Goal: Communication & Community: Answer question/provide support

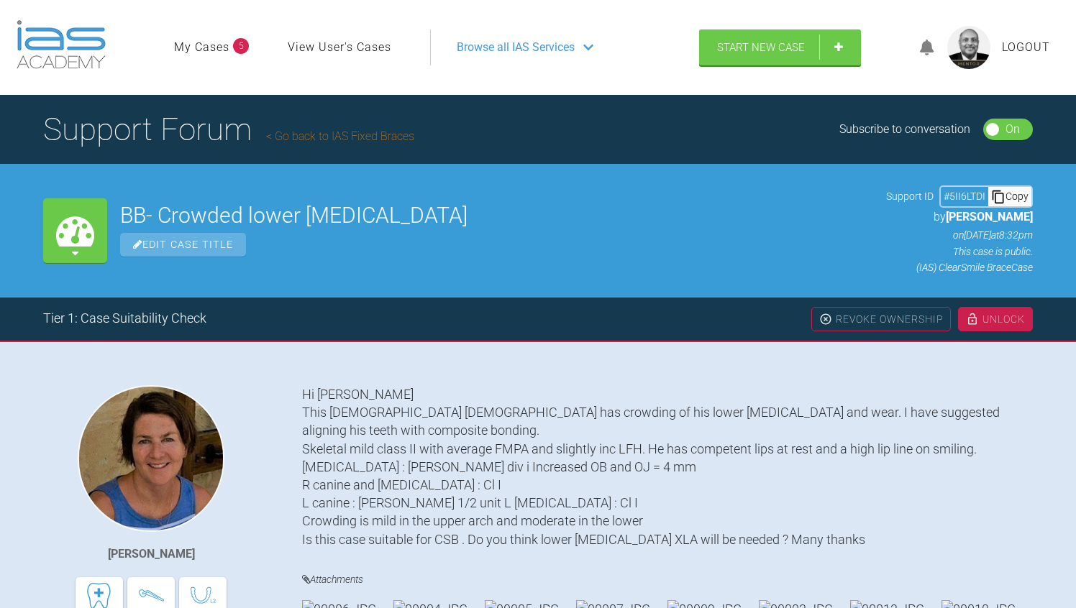
scroll to position [1409, 0]
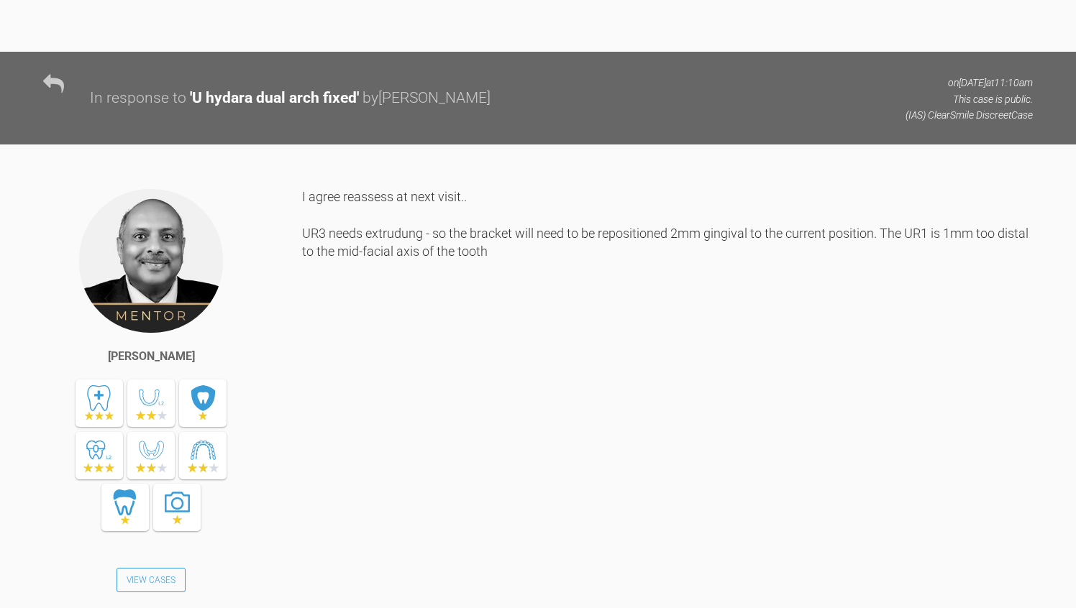
scroll to position [8676, 0]
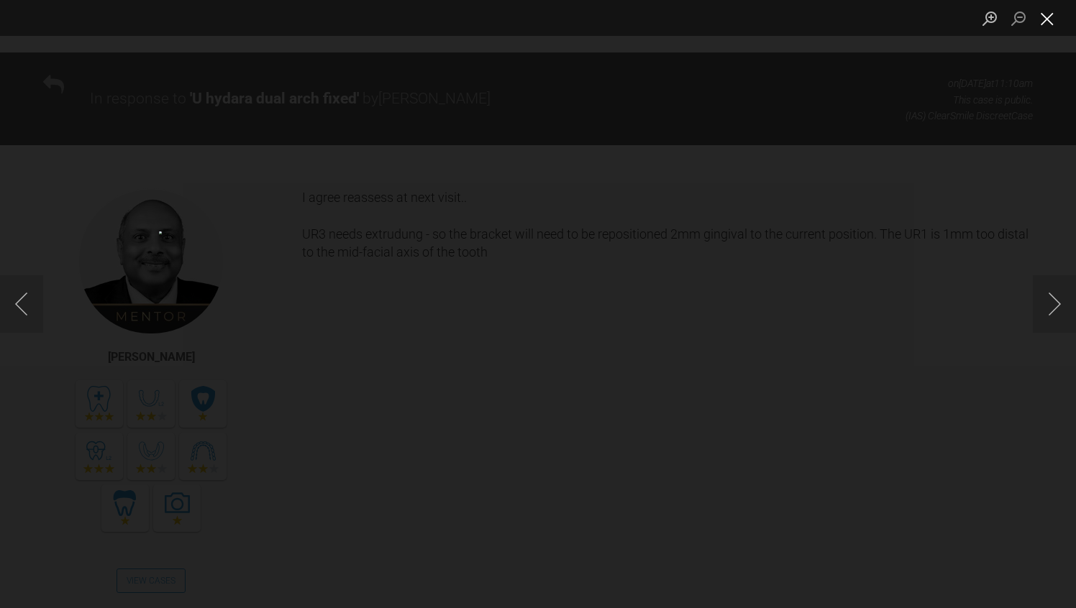
click at [1053, 27] on button "Close lightbox" at bounding box center [1046, 18] width 29 height 25
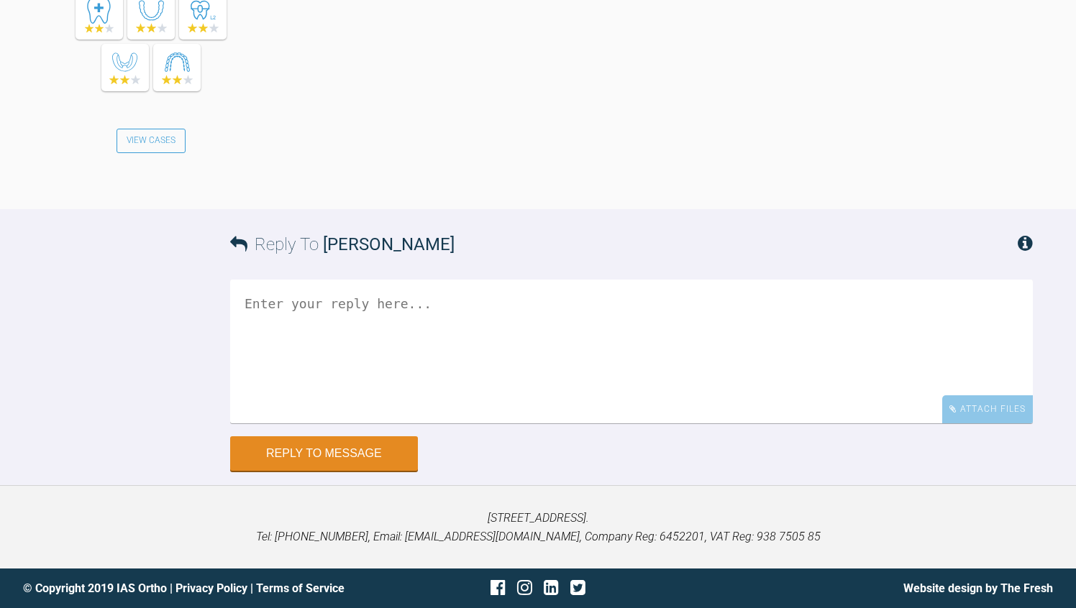
scroll to position [9970, 0]
click at [316, 423] on textarea at bounding box center [631, 352] width 802 height 144
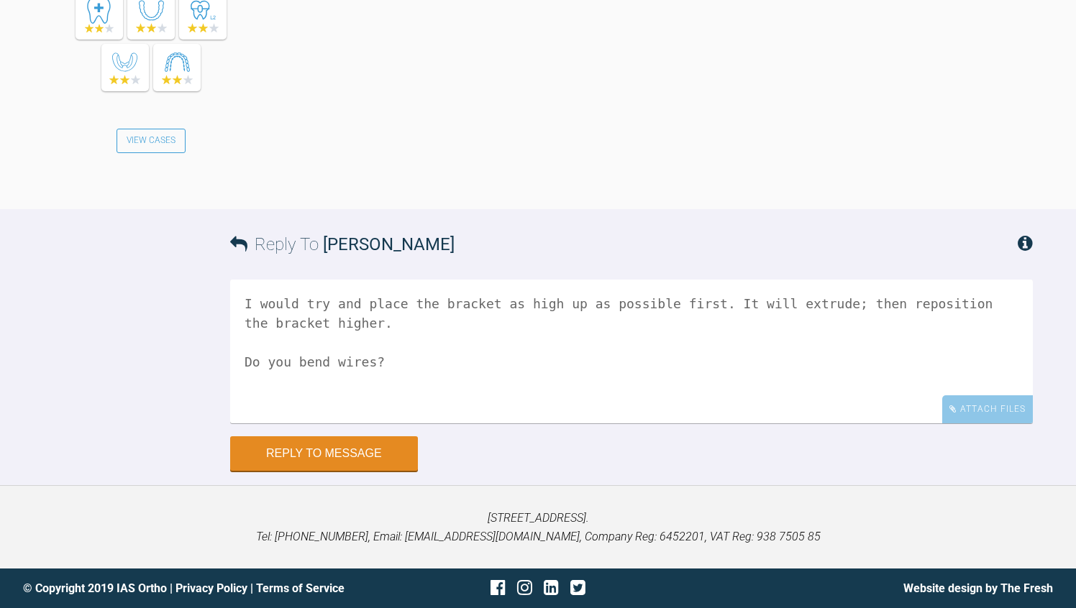
type textarea "I would try and place the bracket as high up as possible first. It will extrude…"
click at [206, 471] on div "Reply To Jigna Joshi I would try and place the bracket as high up as possible f…" at bounding box center [538, 340] width 1076 height 262
click at [380, 472] on button "Reply to Message" at bounding box center [324, 455] width 188 height 35
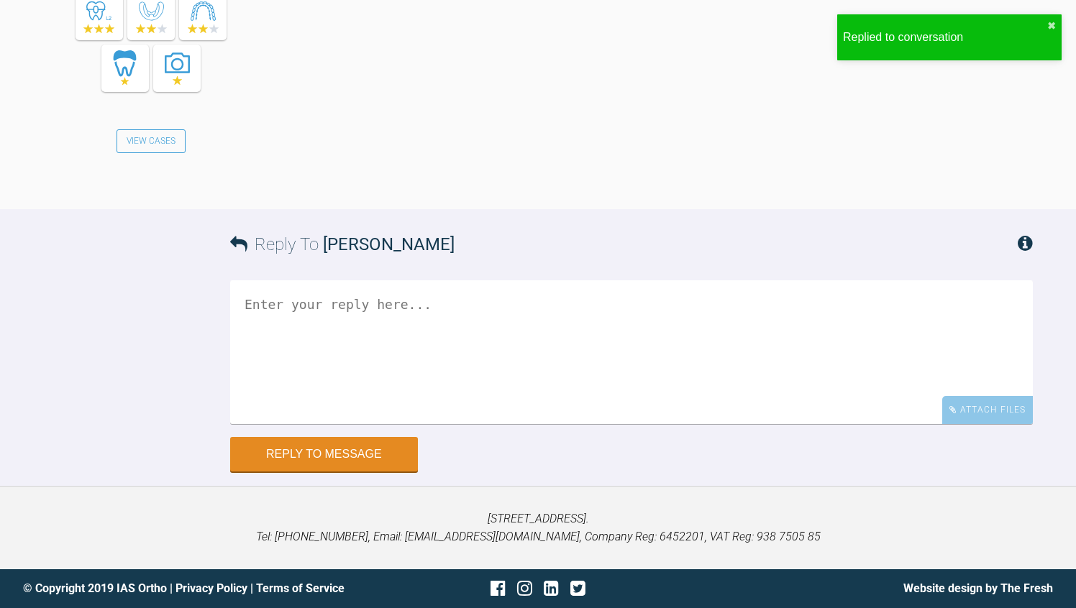
scroll to position [10641, 0]
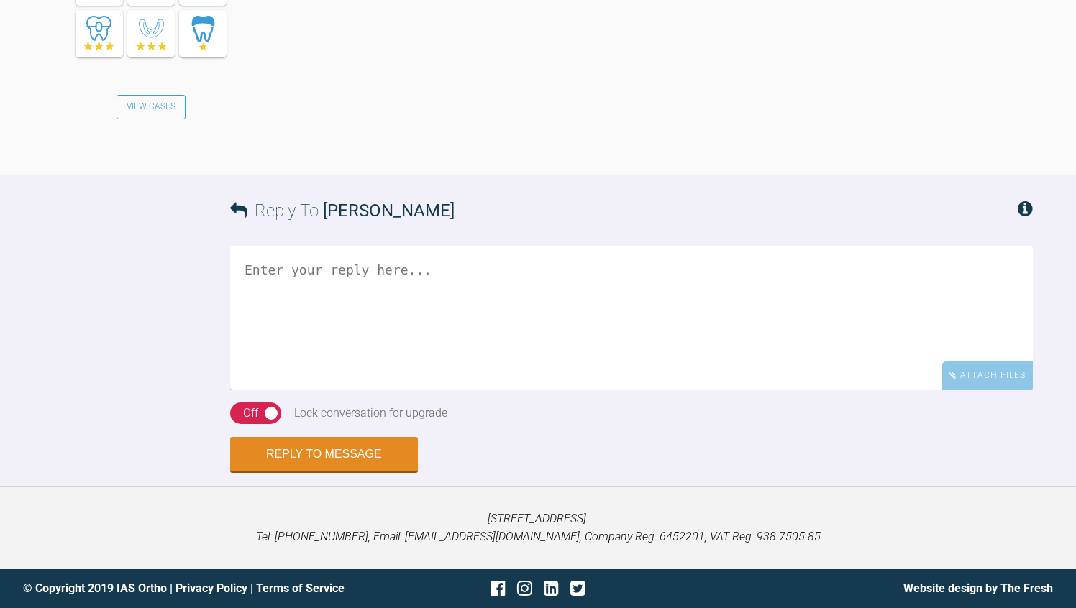
scroll to position [2030, 0]
click at [310, 346] on textarea at bounding box center [631, 318] width 802 height 144
type textarea "T"
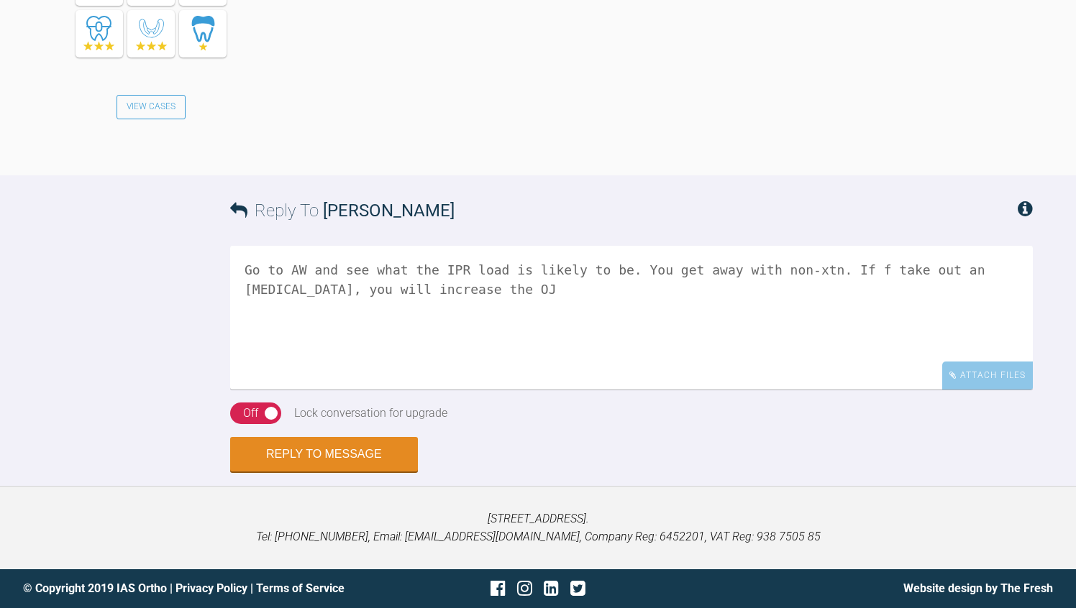
type textarea "Go to AW and see what the IPR load is likely to be. You get away with non-xtn. …"
click at [248, 423] on div "Off" at bounding box center [250, 413] width 15 height 19
click at [332, 473] on button "Reply to Message" at bounding box center [324, 456] width 188 height 35
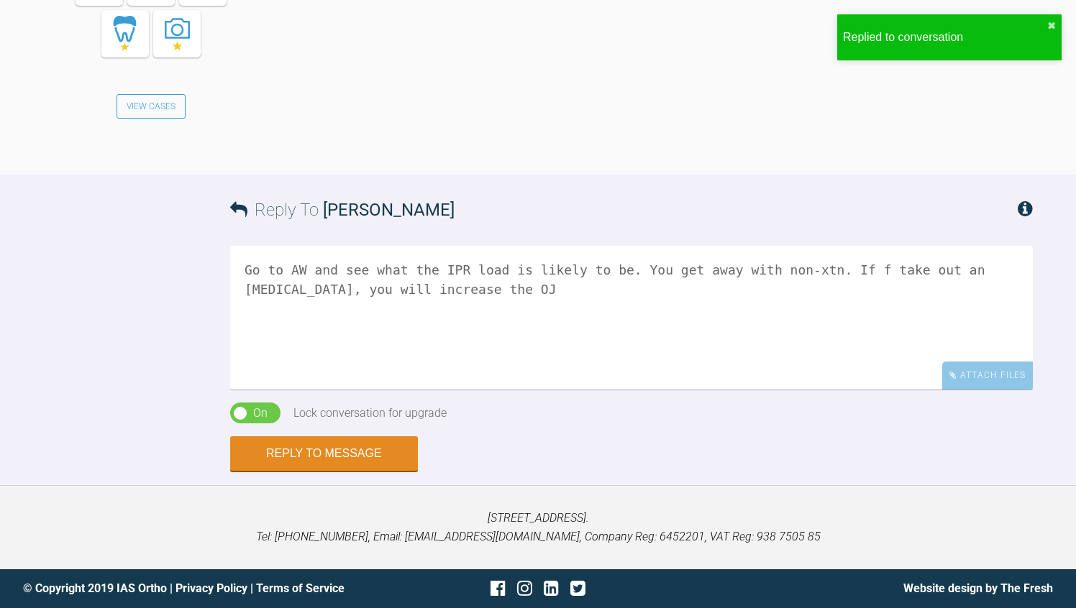
scroll to position [2543, 0]
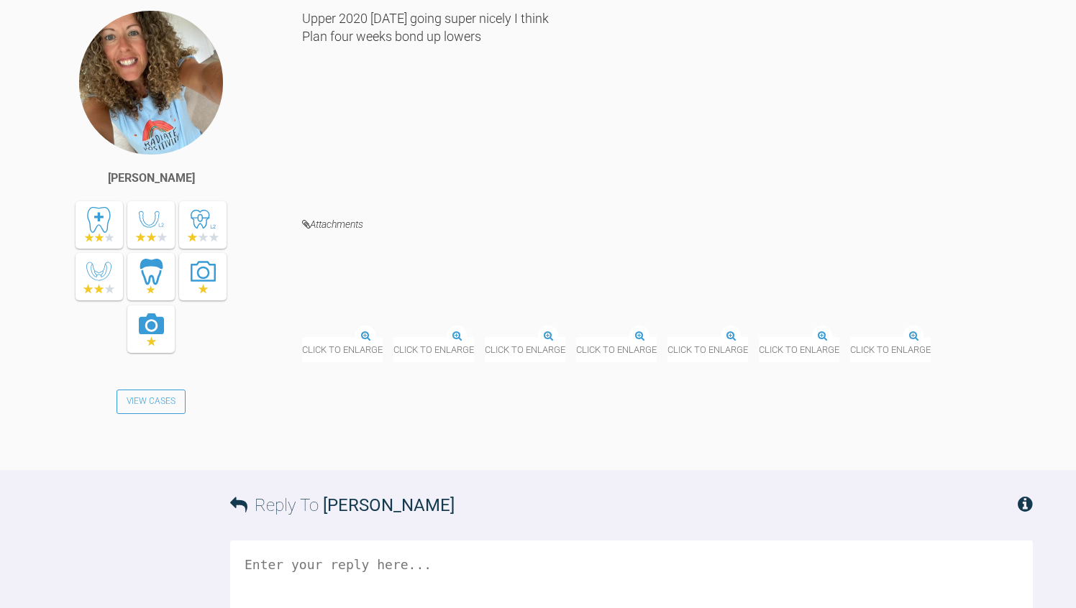
scroll to position [7669, 0]
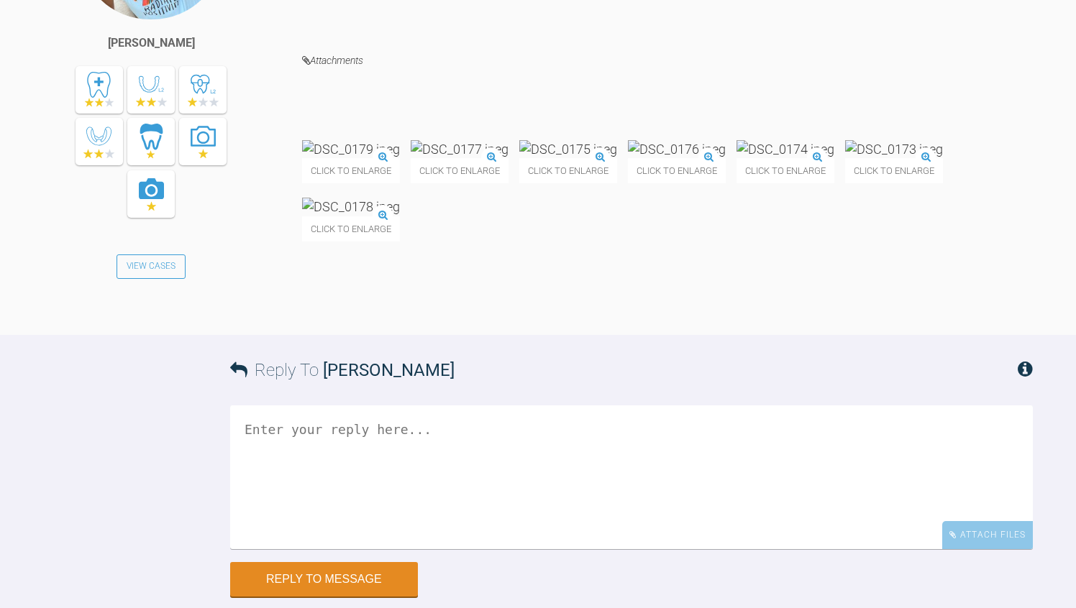
click at [325, 183] on span "Click to enlarge" at bounding box center [351, 170] width 98 height 25
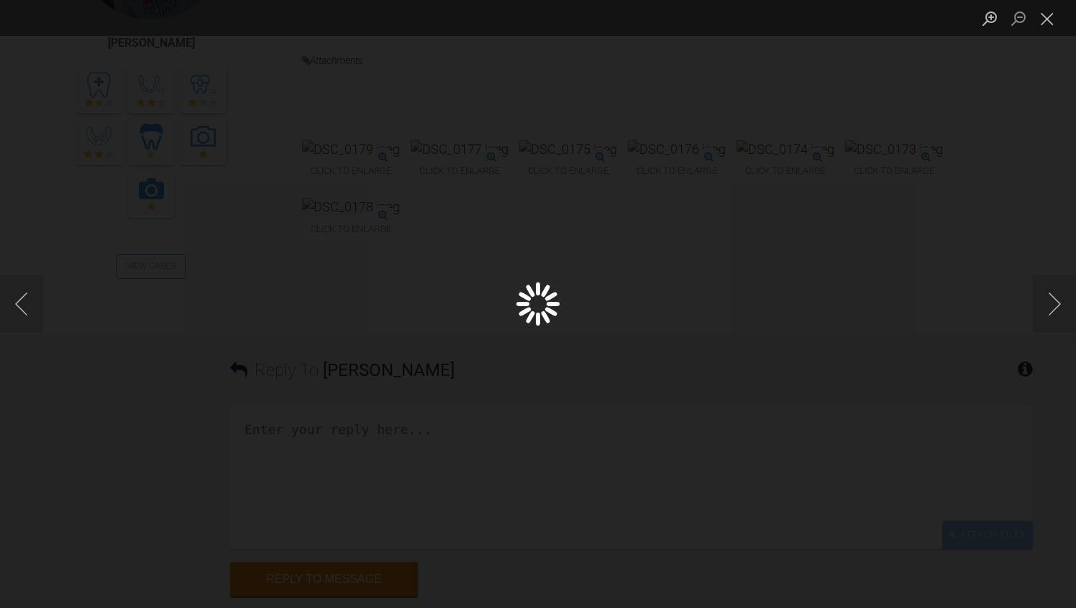
click at [914, 468] on div "Lightbox" at bounding box center [538, 304] width 1076 height 608
click at [1046, 18] on button "Close lightbox" at bounding box center [1046, 18] width 29 height 25
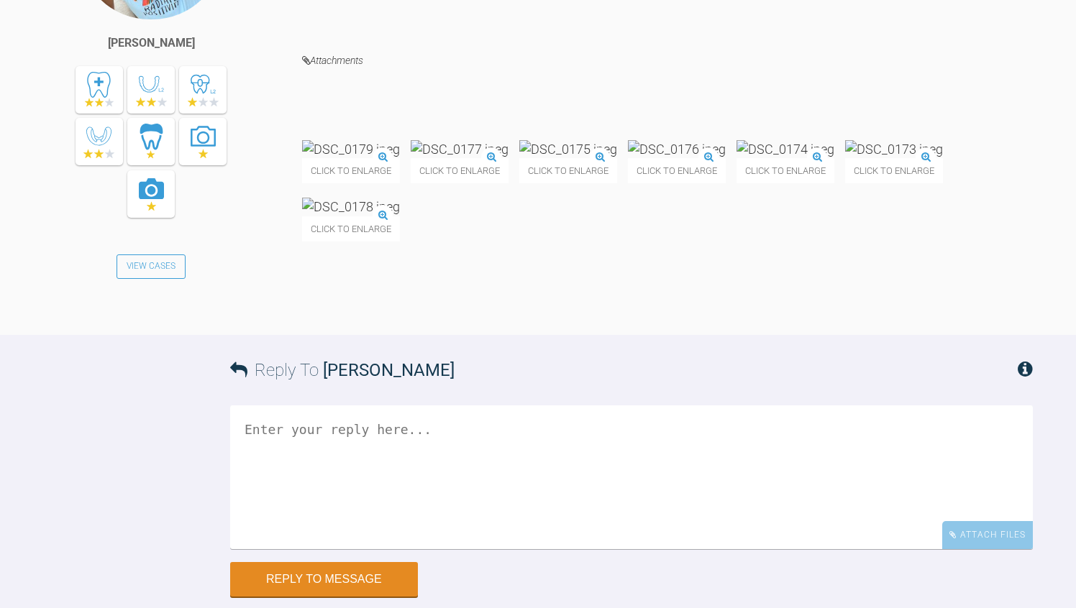
click at [395, 158] on img at bounding box center [351, 149] width 98 height 18
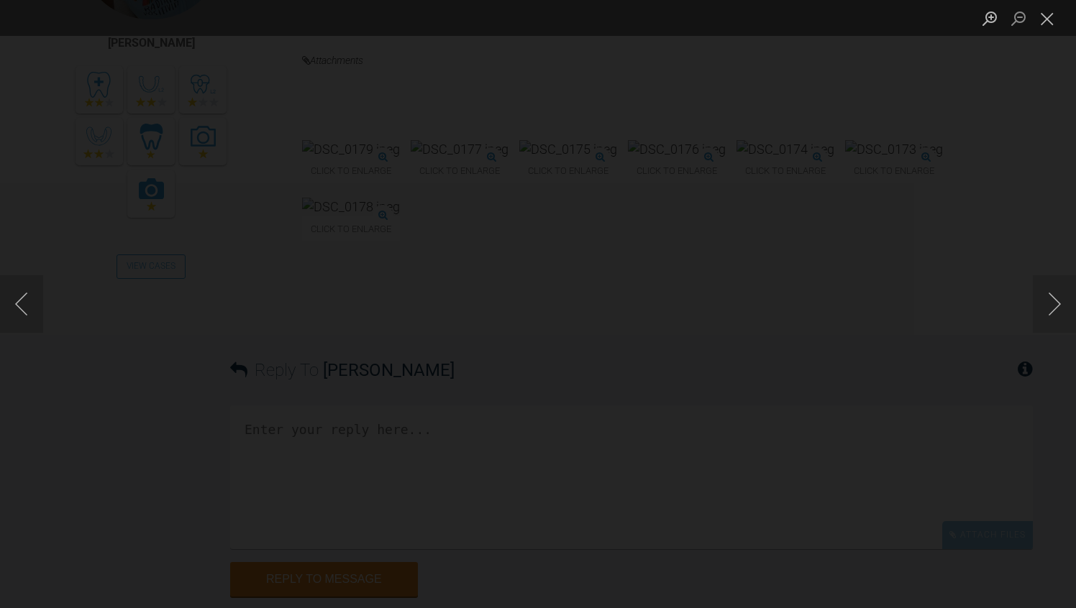
click at [1048, 24] on button "Close lightbox" at bounding box center [1046, 18] width 29 height 25
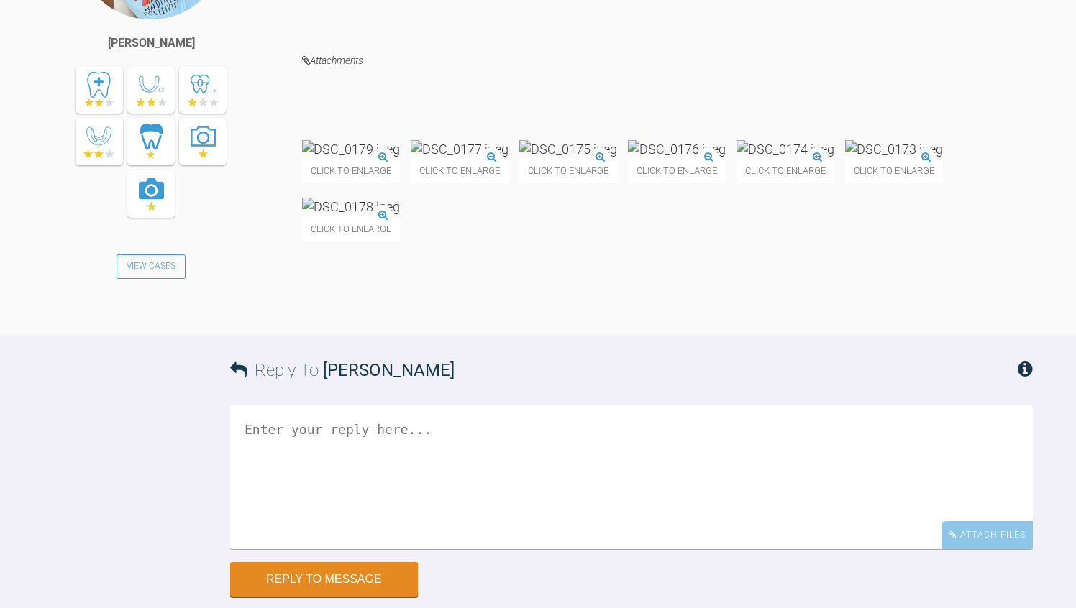
click at [508, 158] on img at bounding box center [460, 149] width 98 height 18
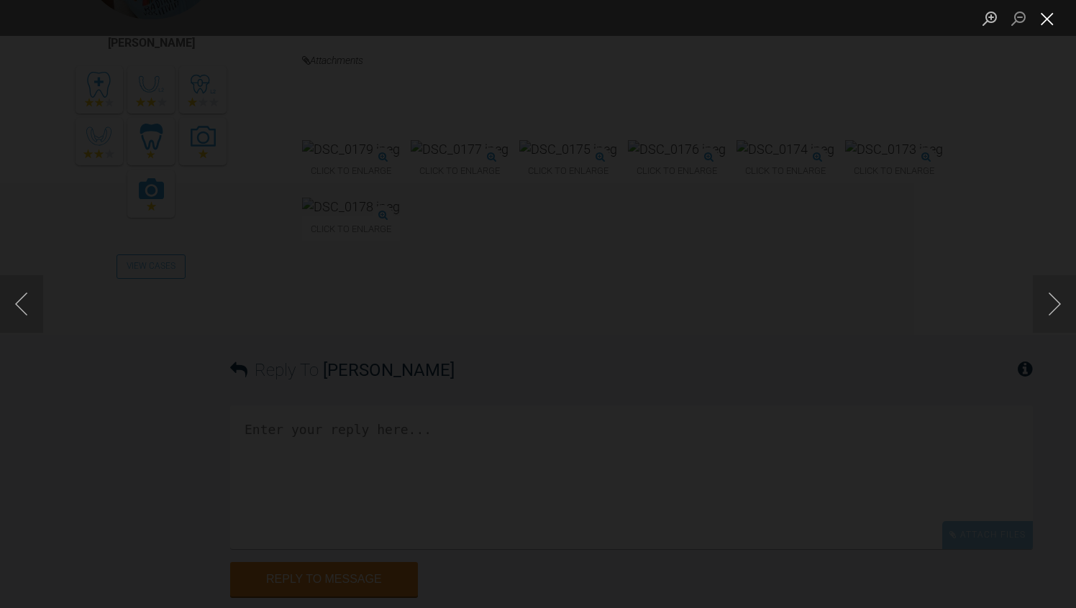
click at [1053, 19] on button "Close lightbox" at bounding box center [1046, 18] width 29 height 25
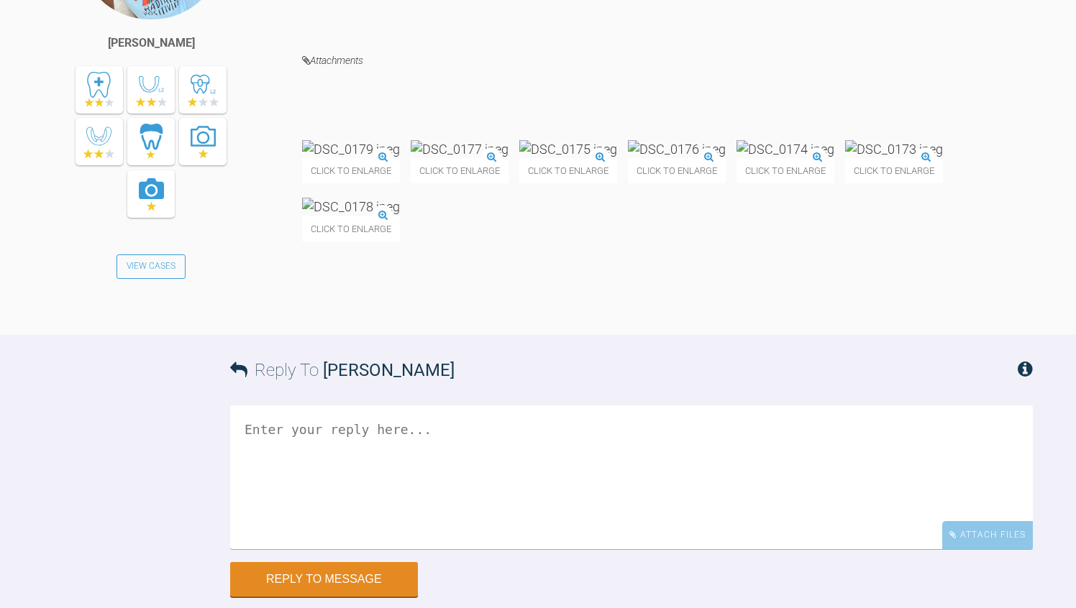
click at [400, 158] on img at bounding box center [351, 149] width 98 height 18
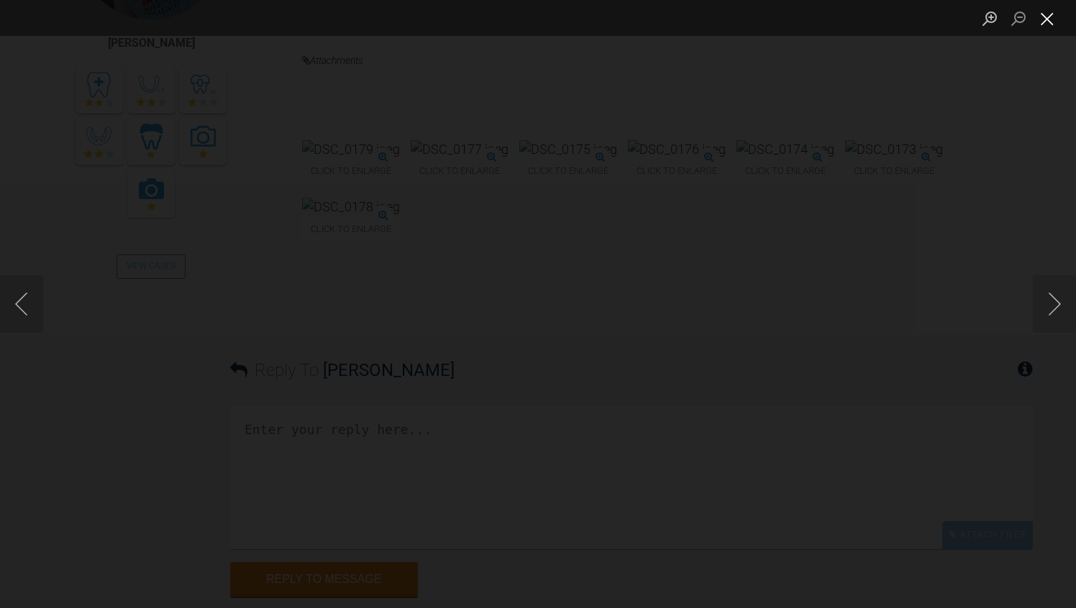
click at [1052, 21] on button "Close lightbox" at bounding box center [1046, 18] width 29 height 25
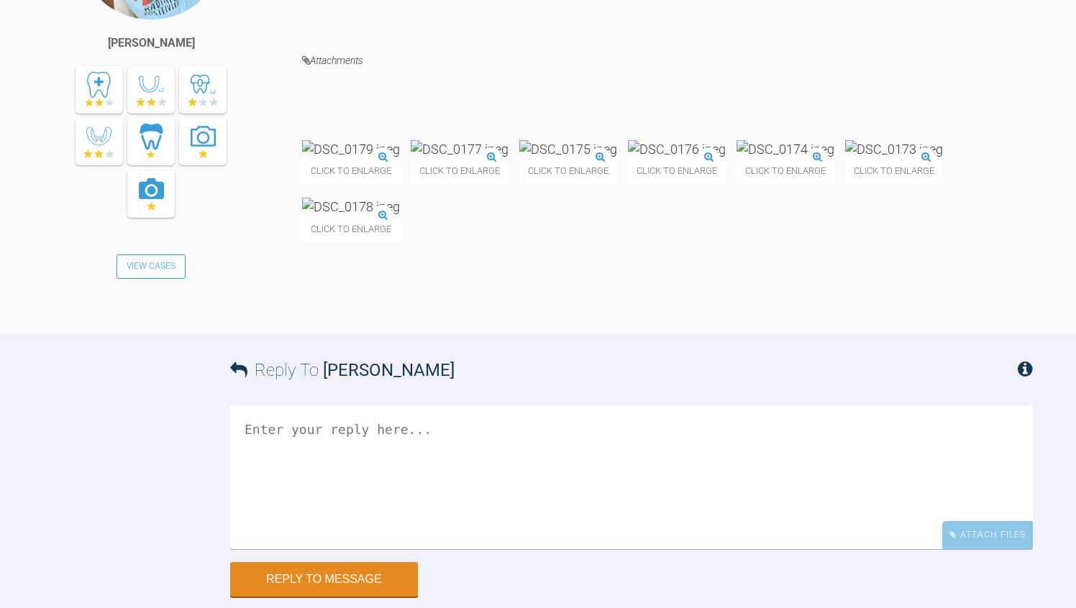
click at [845, 158] on img at bounding box center [894, 149] width 98 height 18
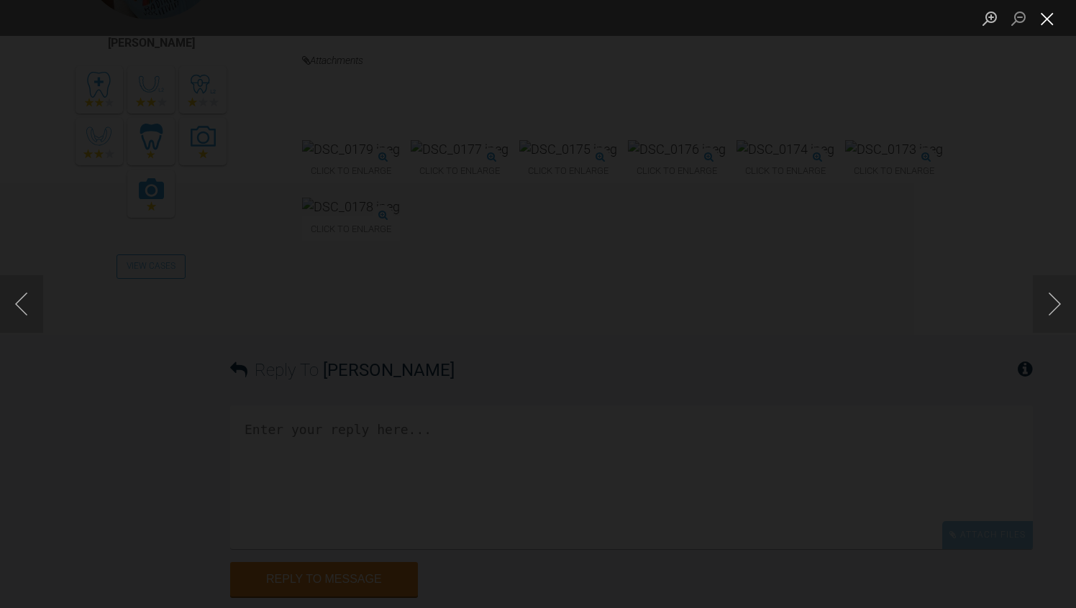
click at [1052, 20] on button "Close lightbox" at bounding box center [1046, 18] width 29 height 25
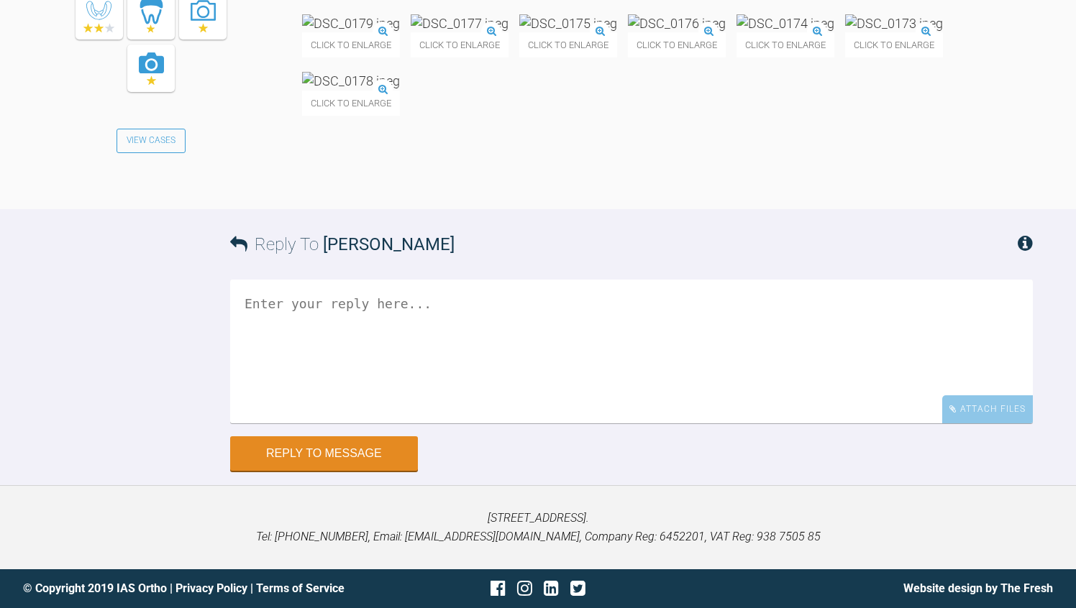
scroll to position [7842, 0]
click at [319, 423] on textarea at bounding box center [631, 352] width 802 height 144
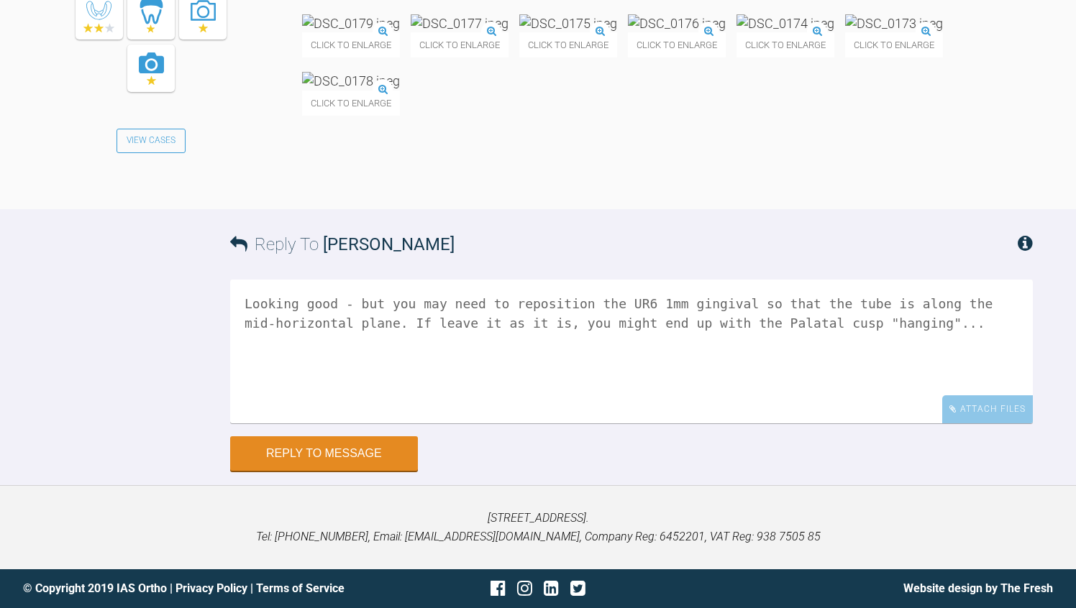
click at [959, 130] on div "Click to enlarge Click to enlarge Click to enlarge Click to enlarge Click to en…" at bounding box center [667, 72] width 730 height 116
click at [1001, 423] on textarea "Looking good - but you may need to reposition the UR6 1mm gingival so that the …" at bounding box center [631, 352] width 802 height 144
type textarea "Looking good - but you may need to reposition the UR6 1mm gingival so that the …"
click at [347, 472] on button "Reply to Message" at bounding box center [324, 455] width 188 height 35
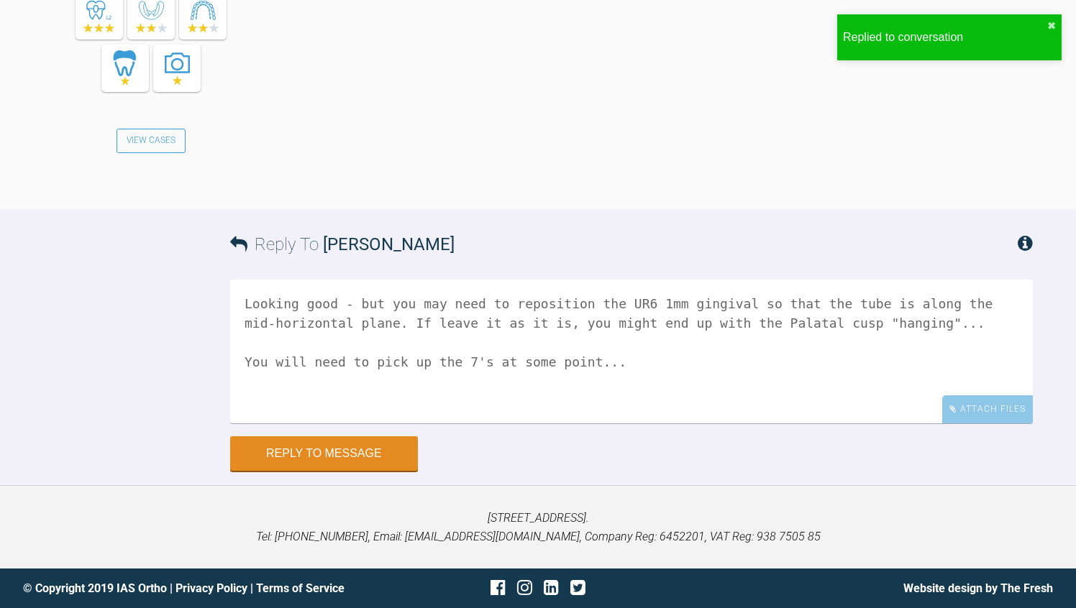
scroll to position [8568, 0]
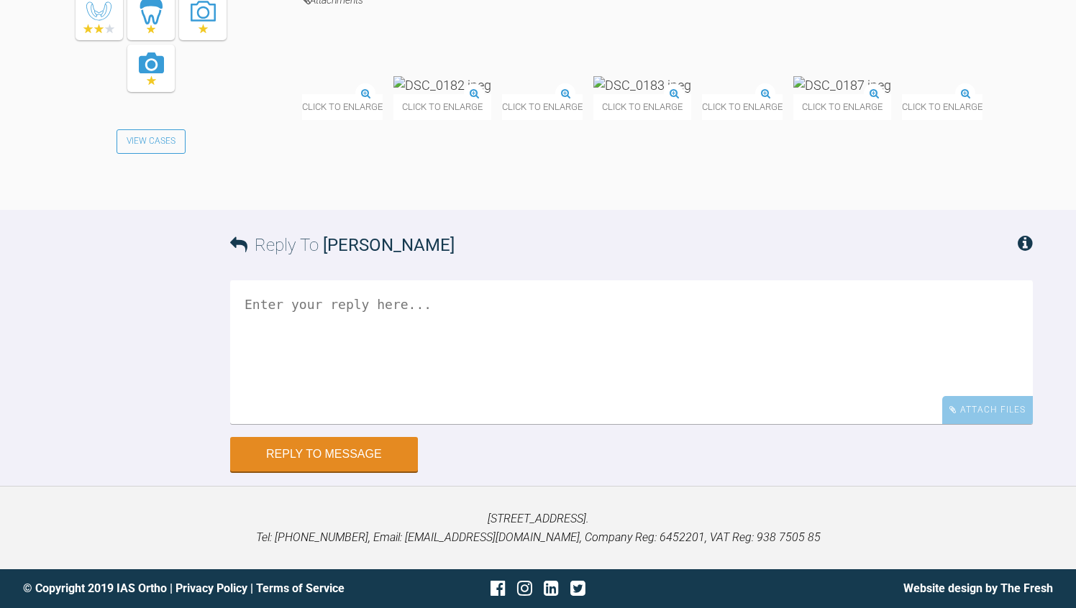
scroll to position [9632, 0]
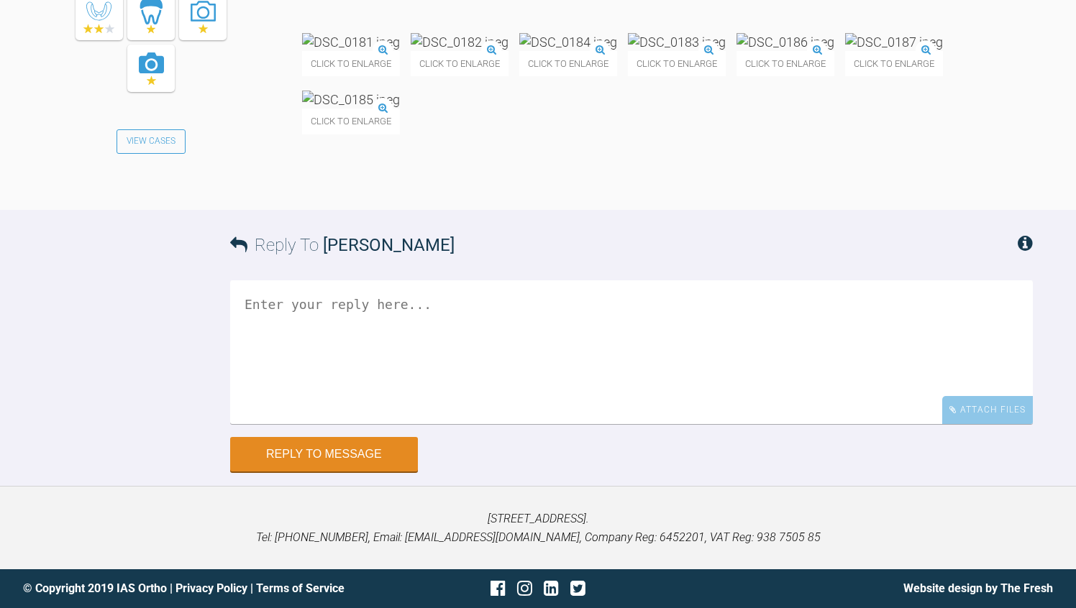
click at [736, 51] on img at bounding box center [785, 42] width 98 height 18
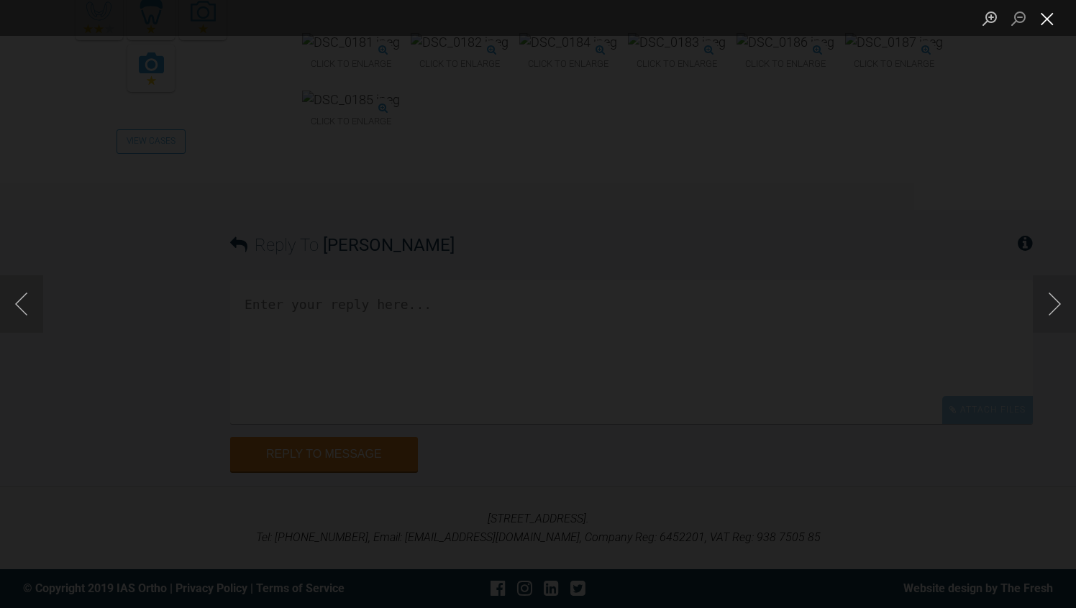
click at [1047, 24] on button "Close lightbox" at bounding box center [1046, 18] width 29 height 25
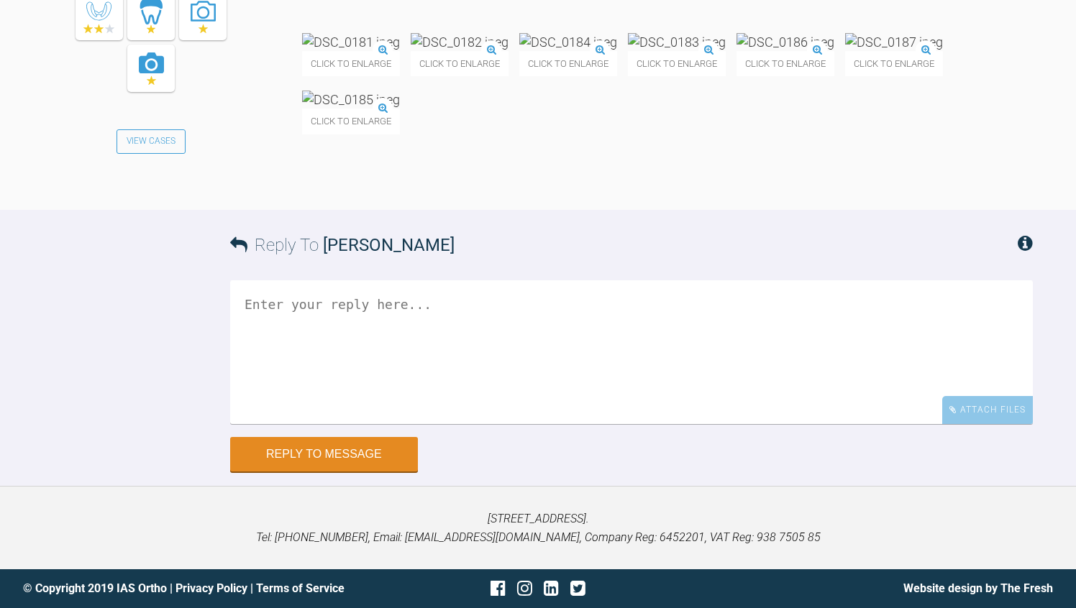
click at [284, 424] on textarea at bounding box center [631, 352] width 802 height 144
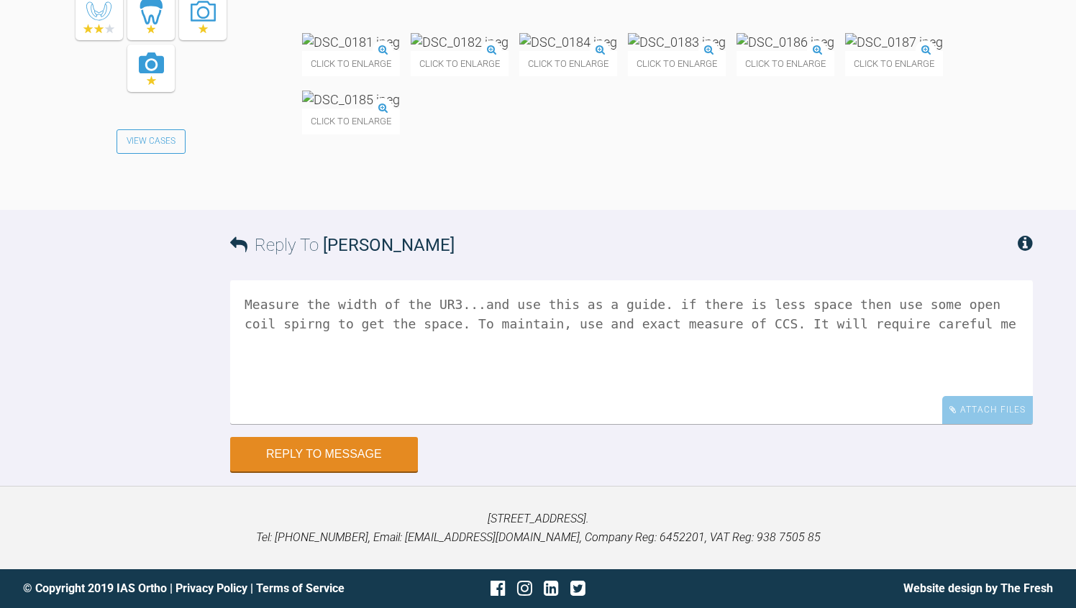
scroll to position [9648, 0]
type textarea "Measure the width of the UR3...and use this as a guide. if there is less space …"
click at [176, 472] on div "Reply To Rebecca Lynne Williams Measure the width of the UR3...and use this as …" at bounding box center [538, 341] width 1076 height 262
click at [370, 462] on button "Reply to Message" at bounding box center [324, 456] width 188 height 35
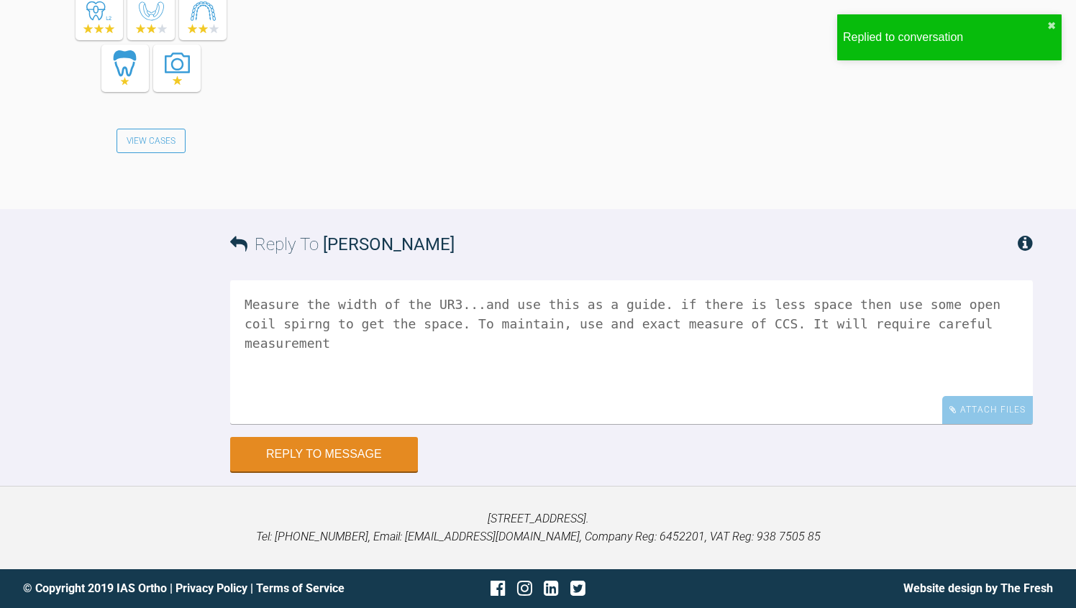
scroll to position [10383, 0]
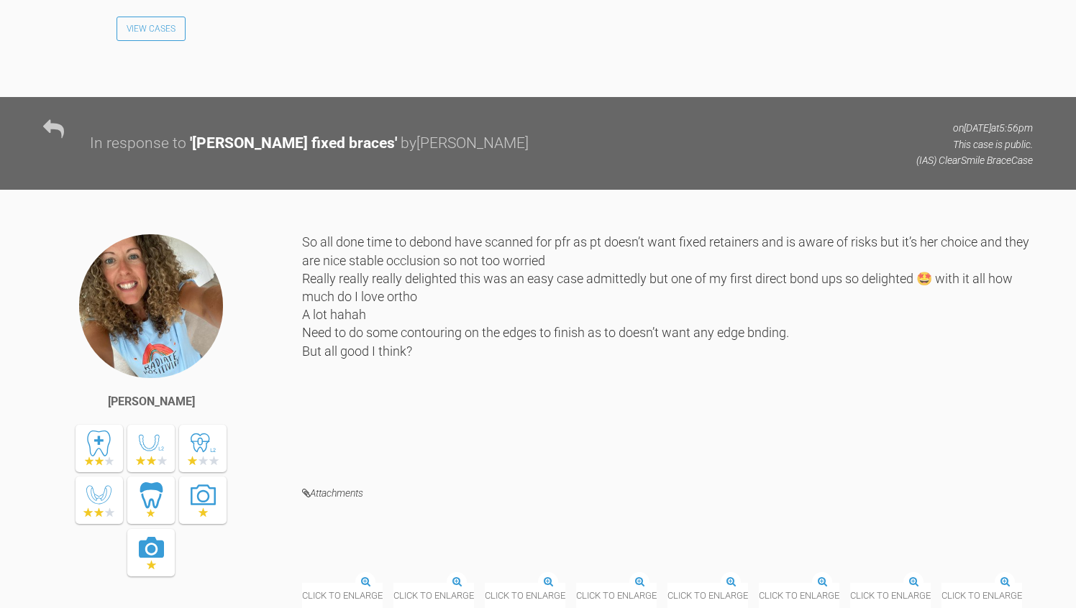
scroll to position [20199, 0]
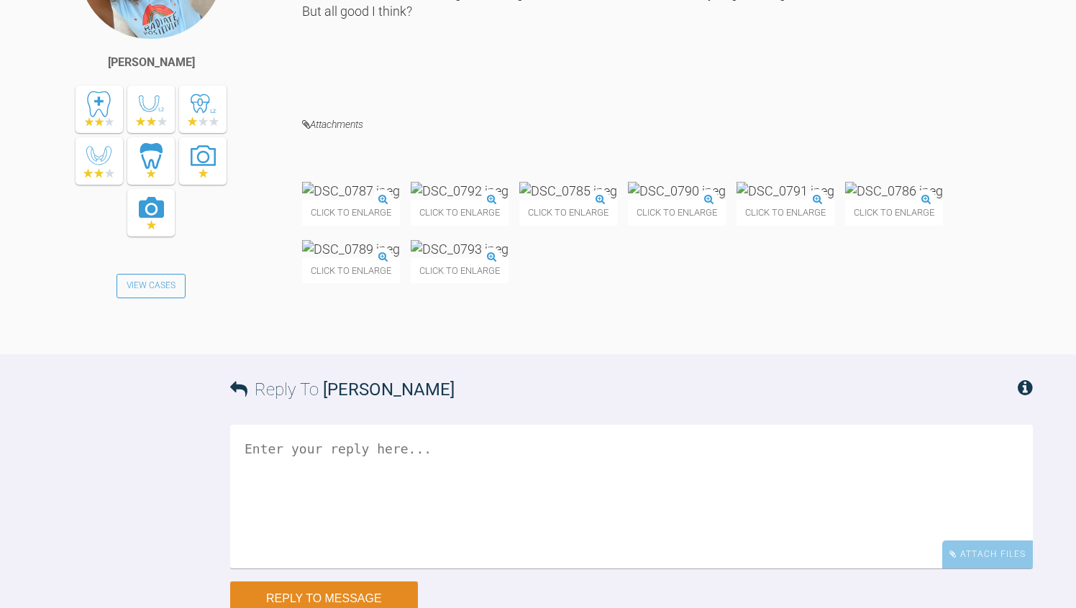
click at [433, 426] on textarea at bounding box center [631, 497] width 802 height 144
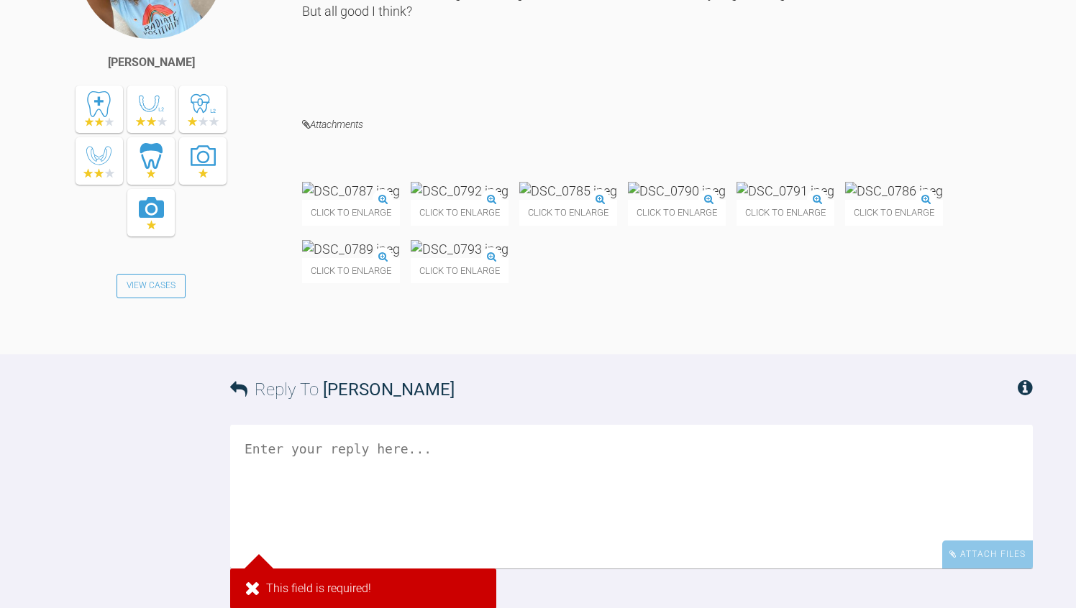
click at [228, 341] on div "Rebecca Lynne Williams View Cases" at bounding box center [172, 118] width 259 height 448
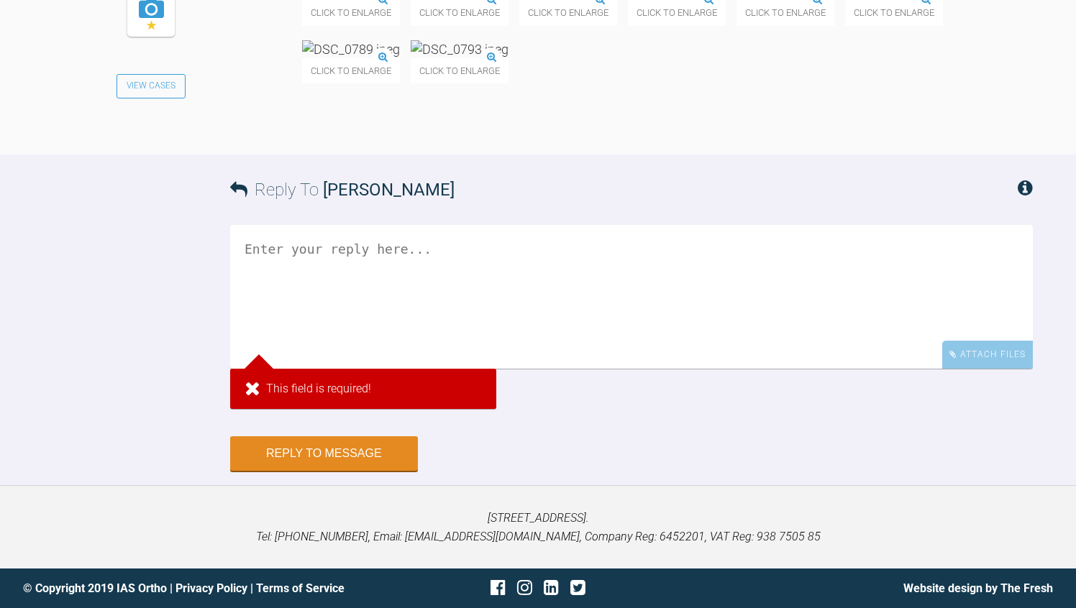
scroll to position [20746, 0]
click at [273, 369] on textarea at bounding box center [631, 297] width 802 height 144
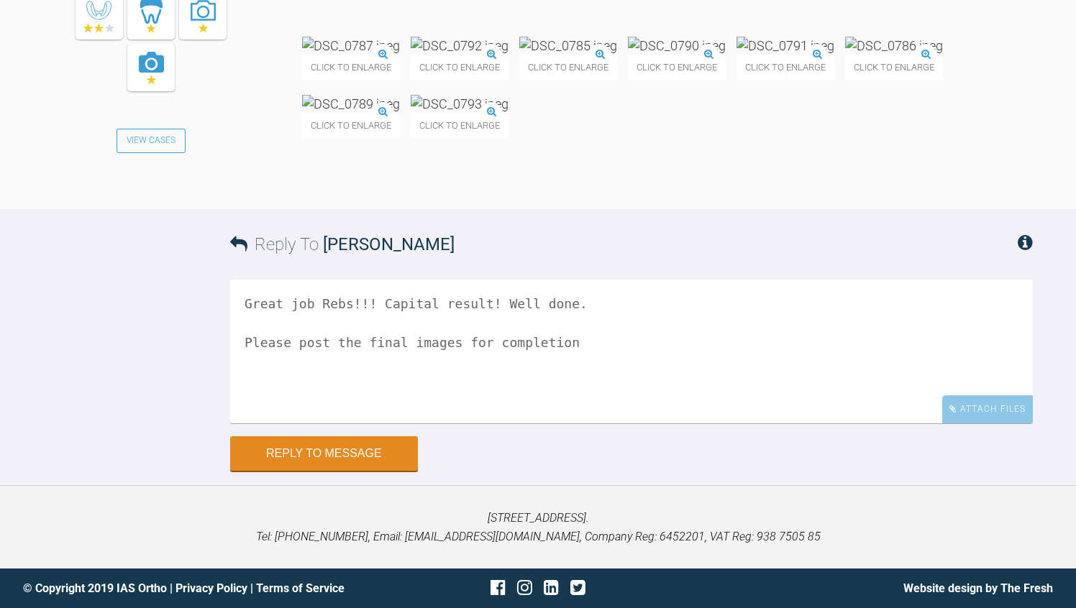
type textarea "Great job Rebs!!! Capital result! Well done. Please post the final images for c…"
click at [180, 471] on div "Reply To Rebecca Lynne Williams Great job Rebs!!! Capital result! Well done. Pl…" at bounding box center [538, 340] width 1076 height 262
click at [356, 472] on button "Reply to Message" at bounding box center [324, 455] width 188 height 35
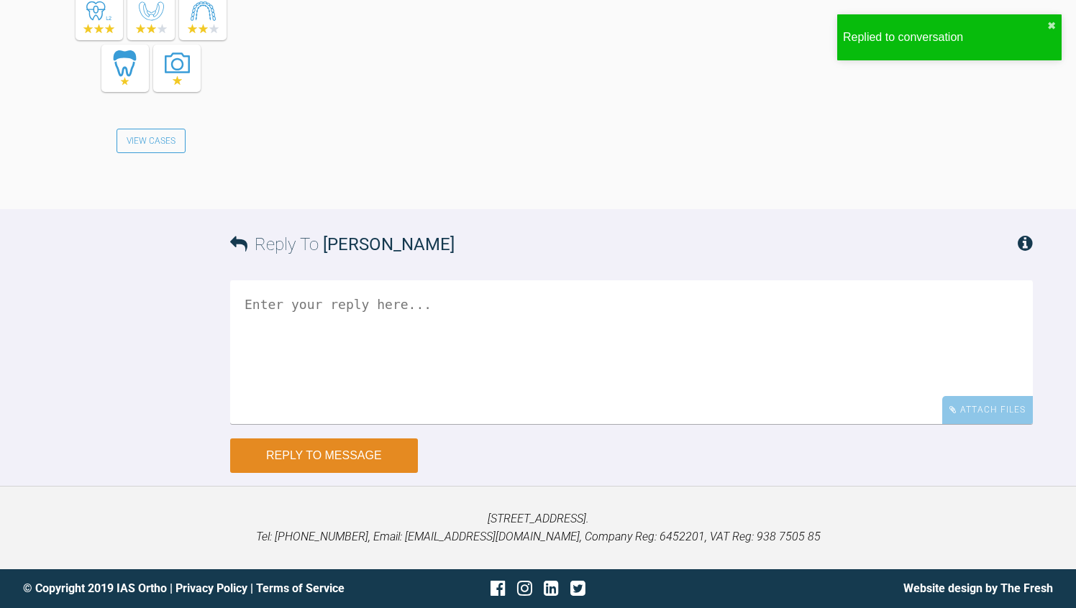
scroll to position [21386, 0]
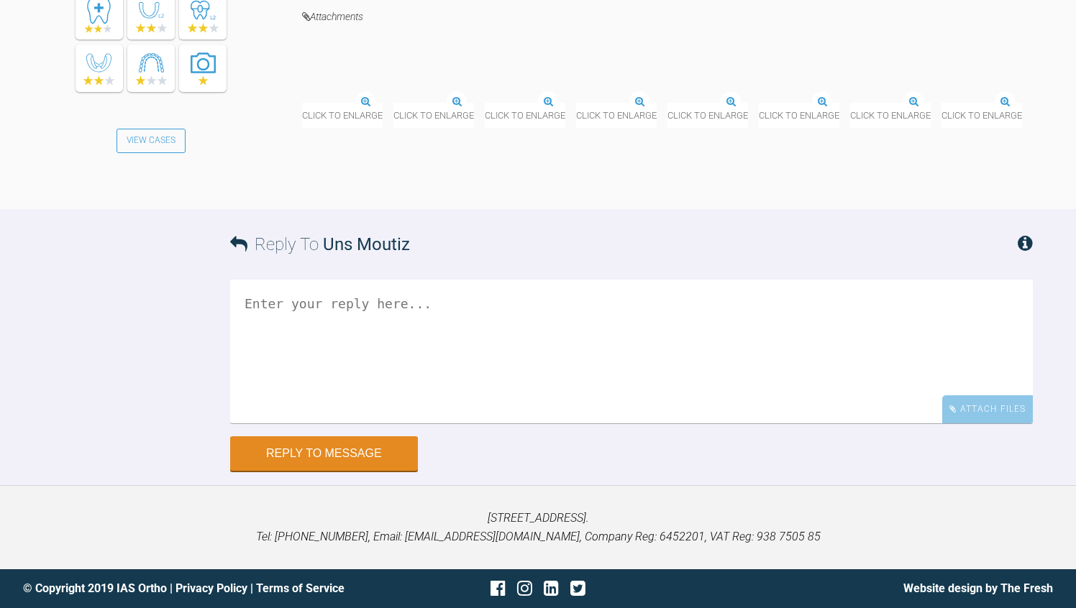
scroll to position [10306, 0]
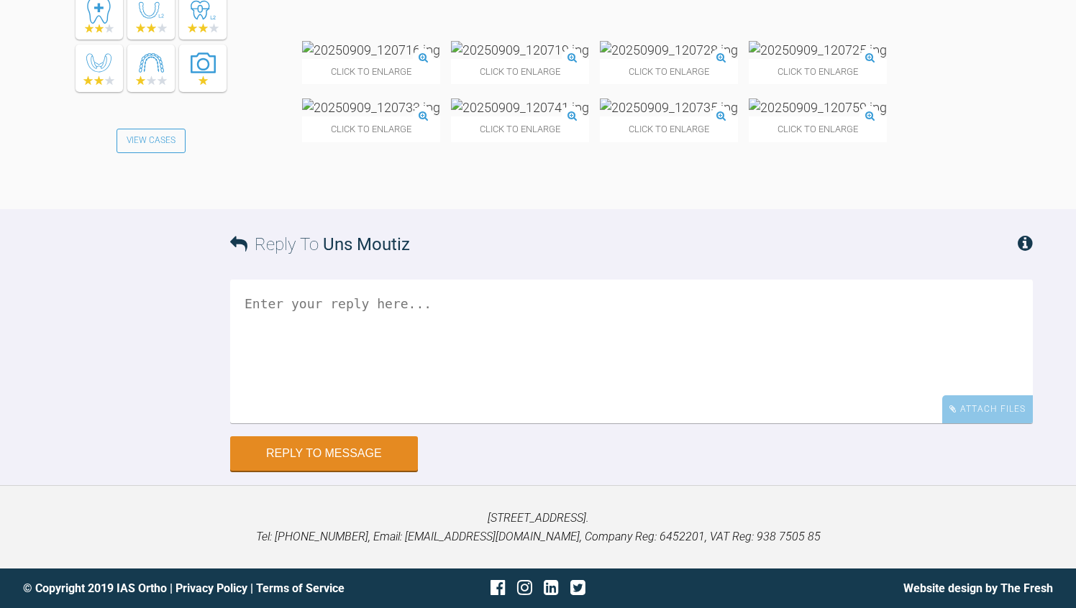
click at [708, 59] on img at bounding box center [669, 50] width 138 height 18
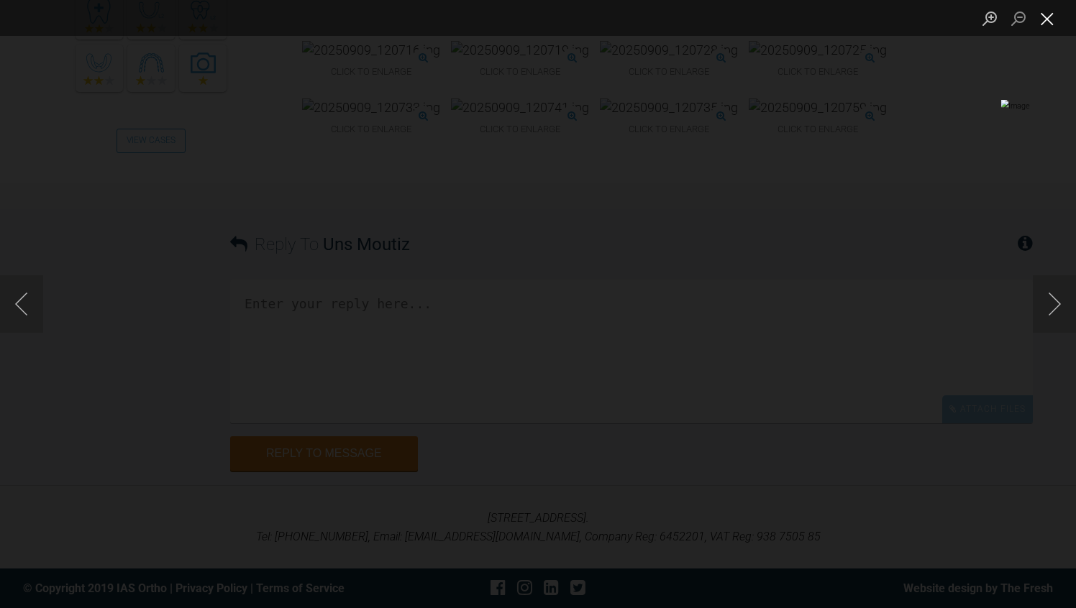
click at [1048, 23] on button "Close lightbox" at bounding box center [1046, 18] width 29 height 25
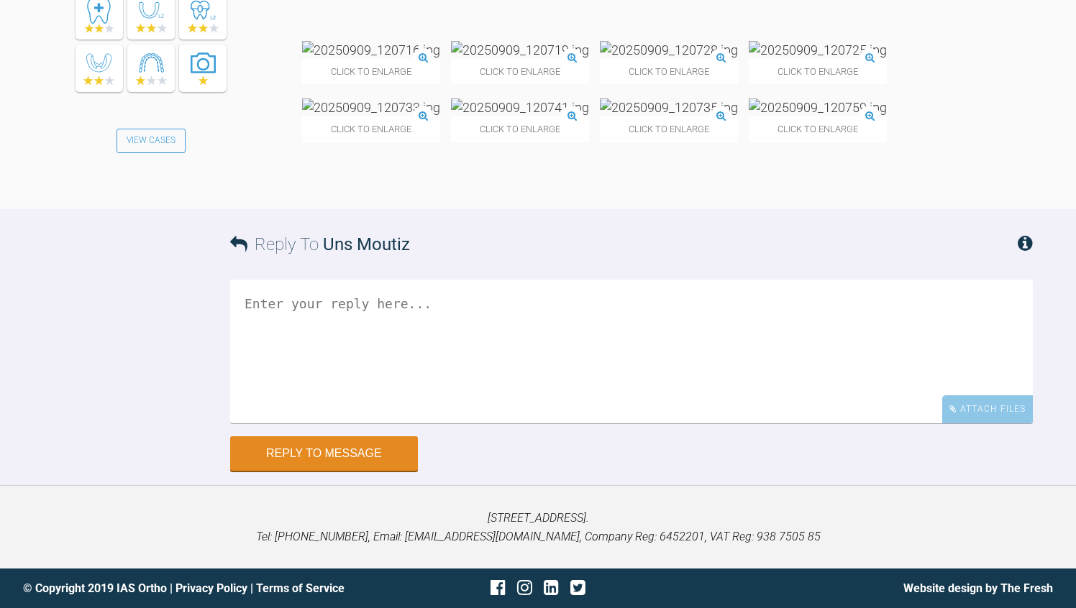
click at [437, 423] on textarea at bounding box center [631, 352] width 802 height 144
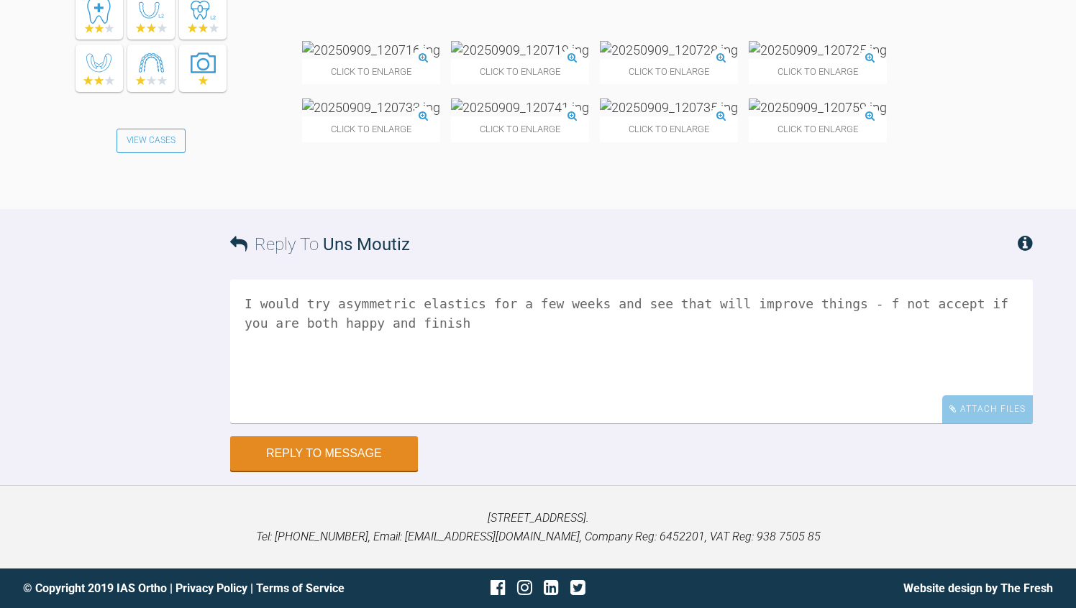
type textarea "I would try asymmetric elastics for a few weeks and see that will improve thing…"
click at [102, 471] on div "Reply To Uns Moutiz I would try asymmetric elastics for a few weeks and see tha…" at bounding box center [538, 340] width 1076 height 262
click at [346, 472] on button "Reply to Message" at bounding box center [324, 455] width 188 height 35
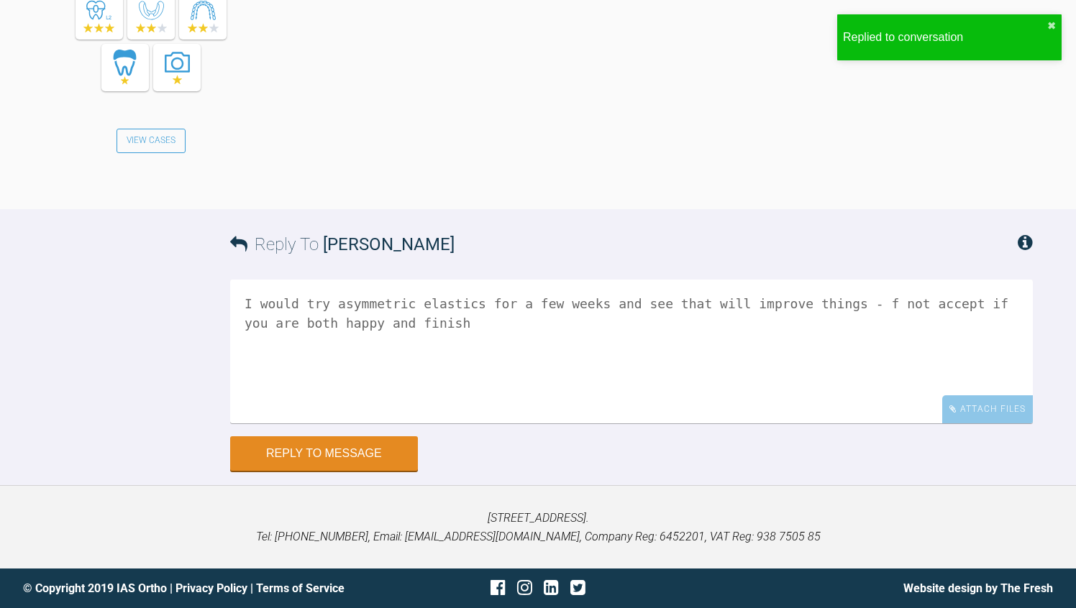
scroll to position [11034, 0]
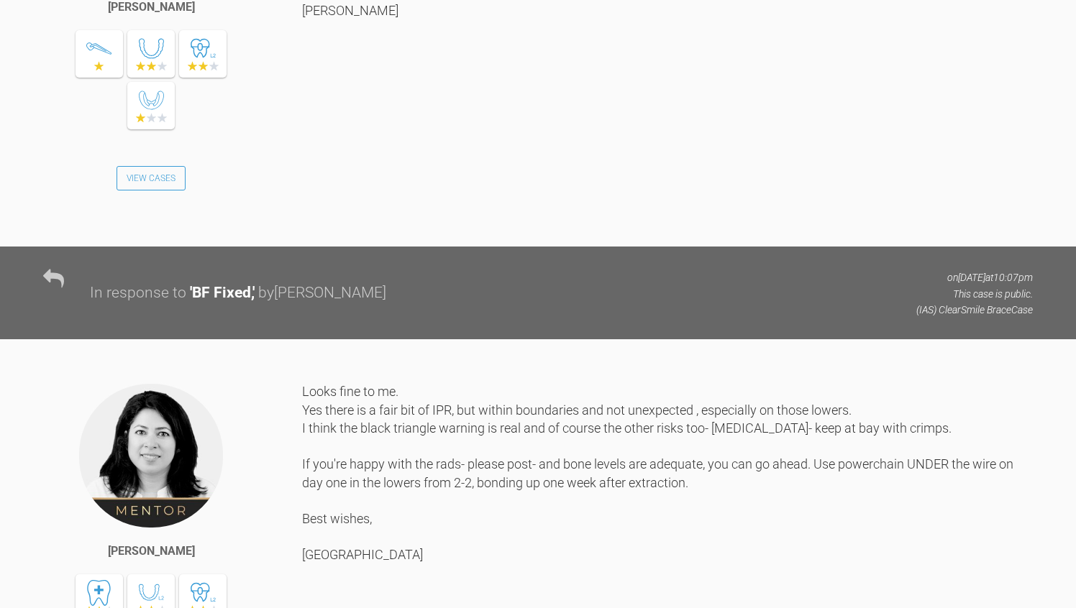
scroll to position [2664, 0]
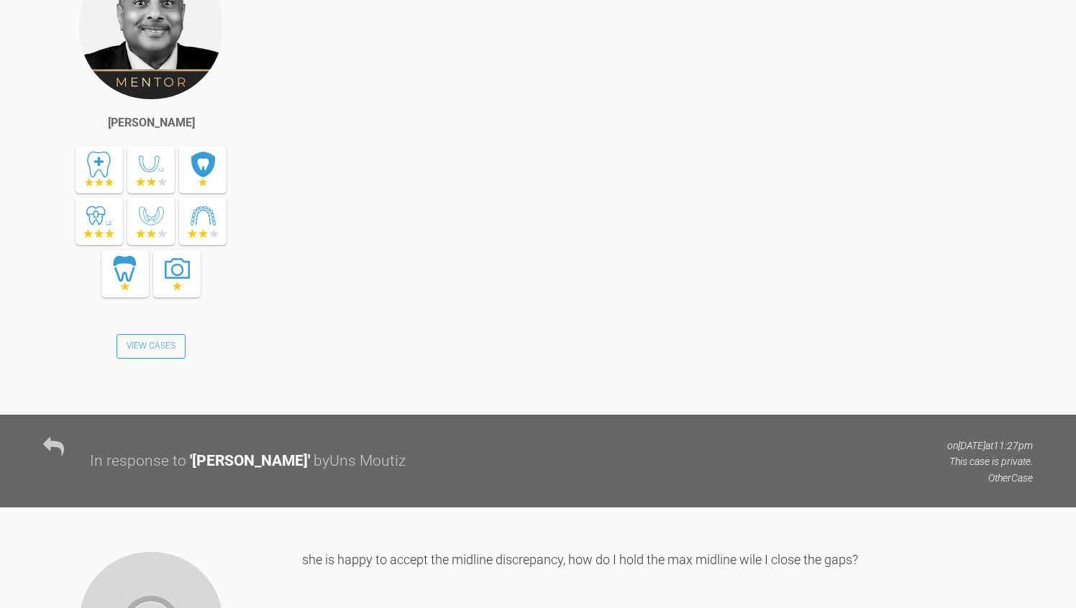
scroll to position [10103, 0]
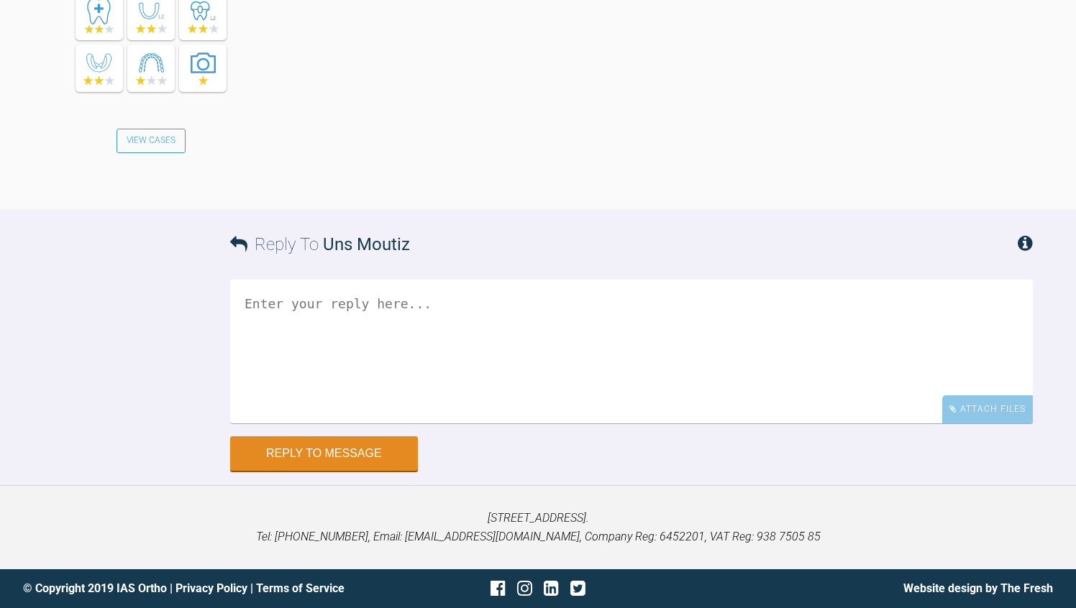
scroll to position [11484, 0]
click at [406, 423] on textarea at bounding box center [631, 352] width 802 height 144
type textarea "Do you have an occlusal view?"
click at [209, 471] on div "Reply To Uns Moutiz Do you have an occlusal view? Attach Files Drag and drop fi…" at bounding box center [538, 340] width 1076 height 262
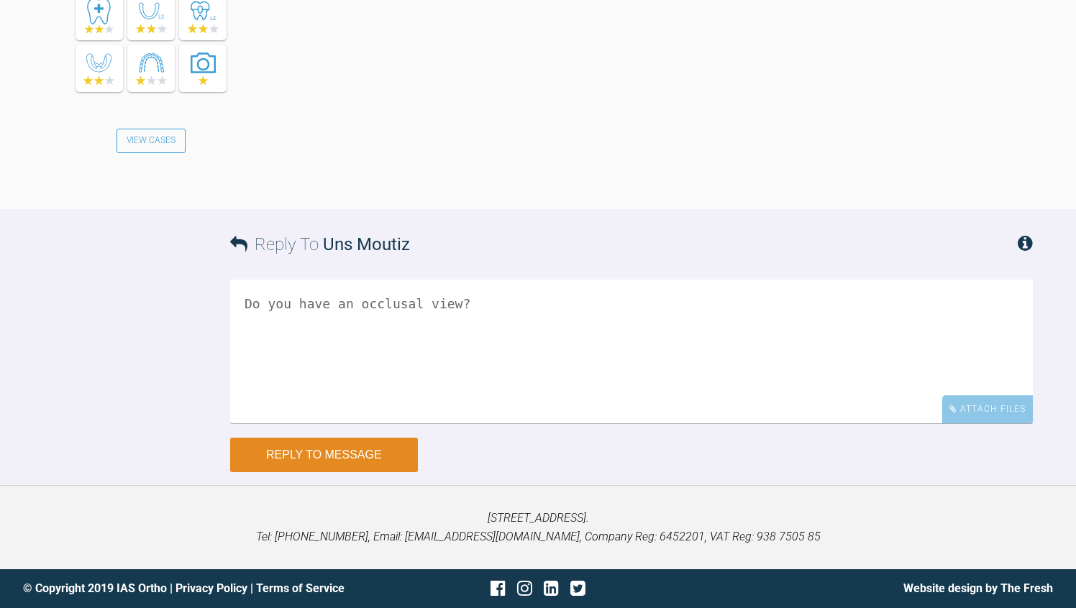
click at [317, 472] on button "Reply to Message" at bounding box center [324, 455] width 188 height 35
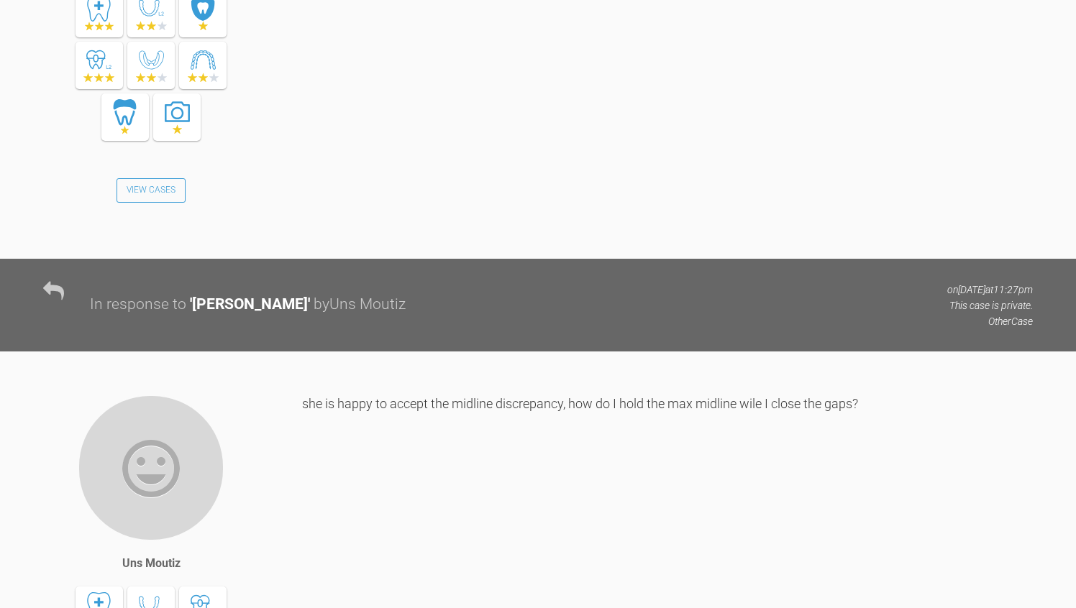
scroll to position [10305, 0]
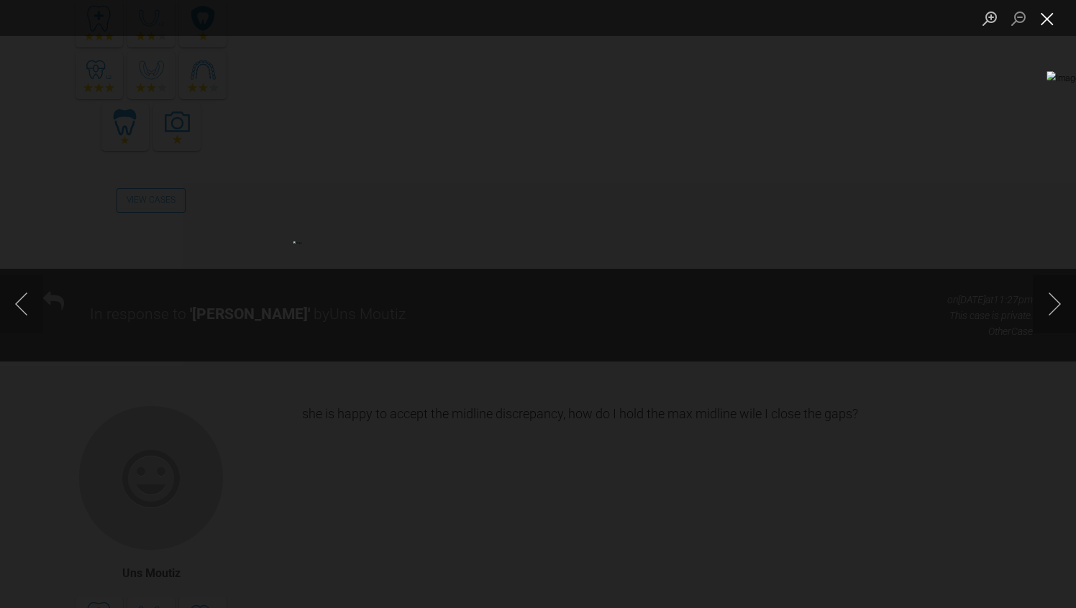
click at [1051, 25] on button "Close lightbox" at bounding box center [1046, 18] width 29 height 25
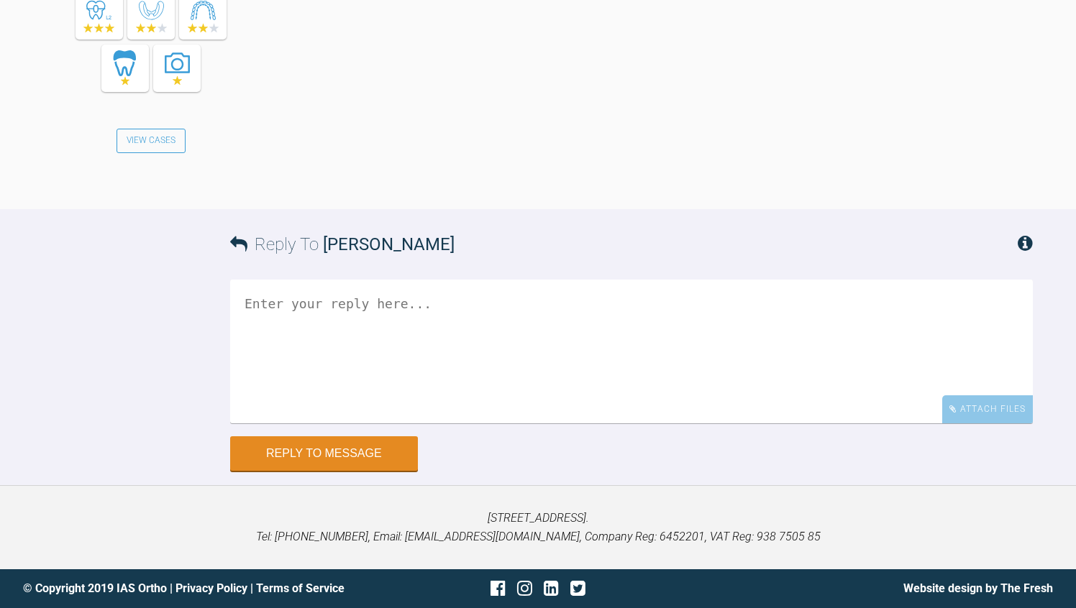
scroll to position [12059, 0]
